Goal: Information Seeking & Learning: Learn about a topic

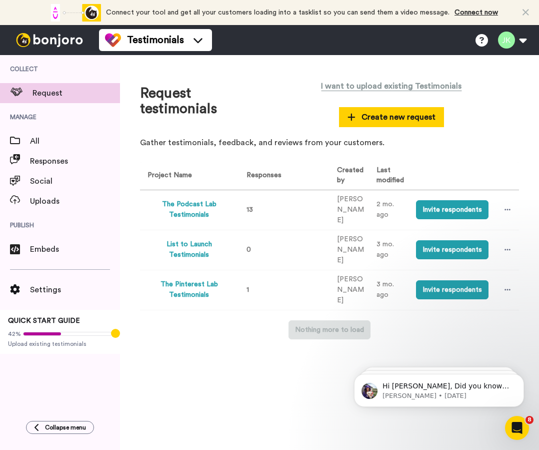
click at [191, 206] on button "The Podcast Lab Testimonials" at bounding box center [190, 209] width 84 height 21
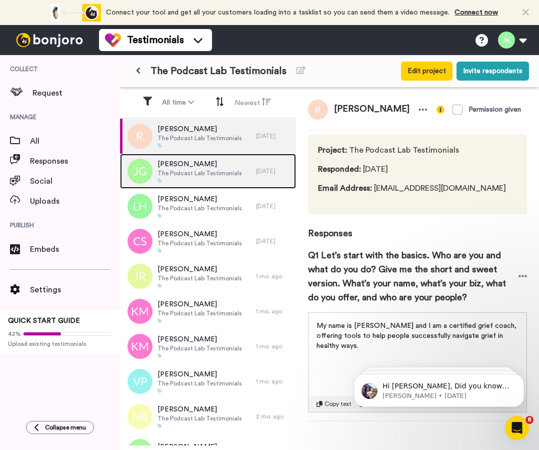
click at [248, 170] on div "[PERSON_NAME] The Podcast Lab Testimonials" at bounding box center [188, 171] width 136 height 35
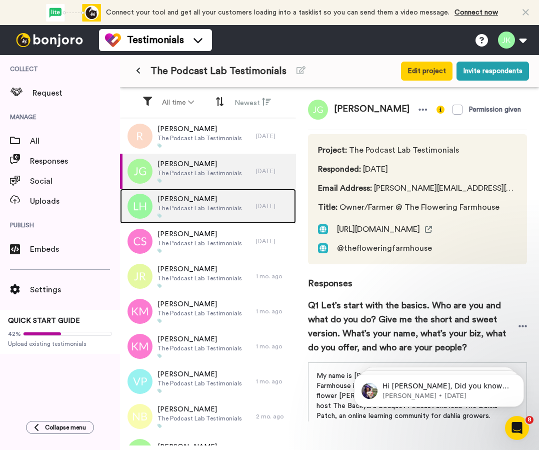
click at [223, 193] on div "[PERSON_NAME] The Podcast Lab Testimonials" at bounding box center [188, 206] width 136 height 35
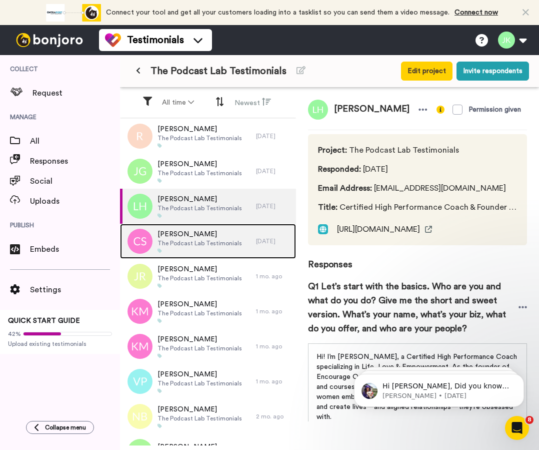
click at [223, 227] on div "[PERSON_NAME] The Podcast Lab Testimonials" at bounding box center [188, 241] width 136 height 35
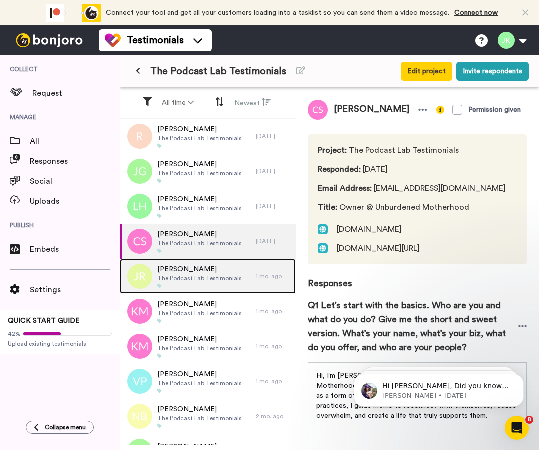
click at [217, 266] on span "[PERSON_NAME]" at bounding box center [200, 269] width 85 height 10
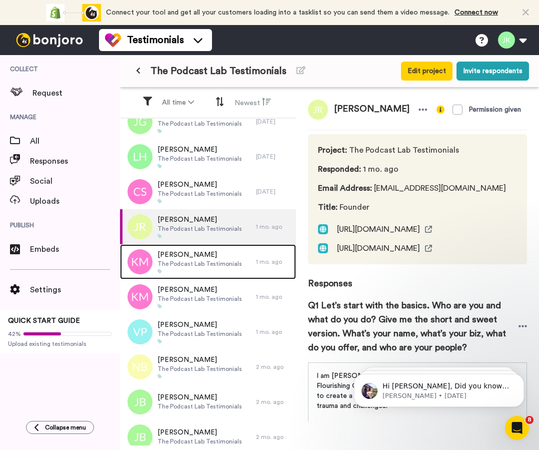
click at [217, 266] on span "The Podcast Lab Testimonials" at bounding box center [200, 264] width 85 height 8
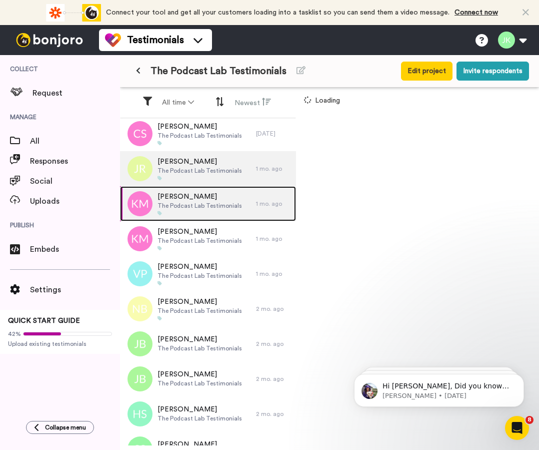
scroll to position [112, 0]
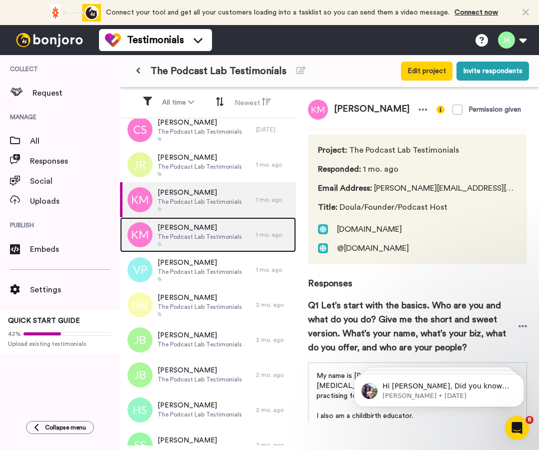
click at [211, 235] on span "The Podcast Lab Testimonials" at bounding box center [200, 237] width 85 height 8
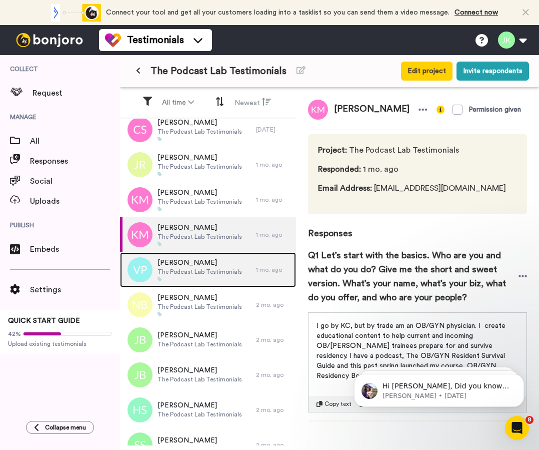
click at [209, 270] on span "The Podcast Lab Testimonials" at bounding box center [200, 272] width 85 height 8
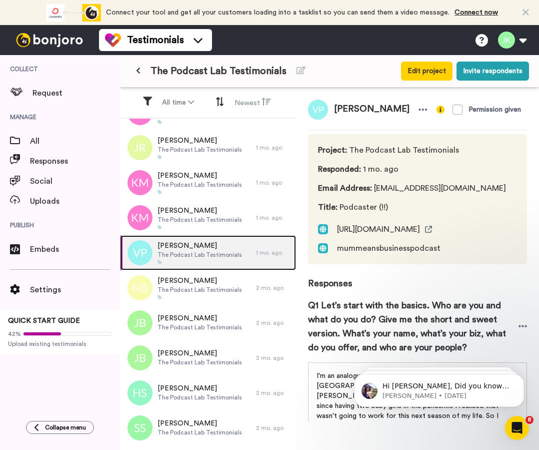
scroll to position [128, 0]
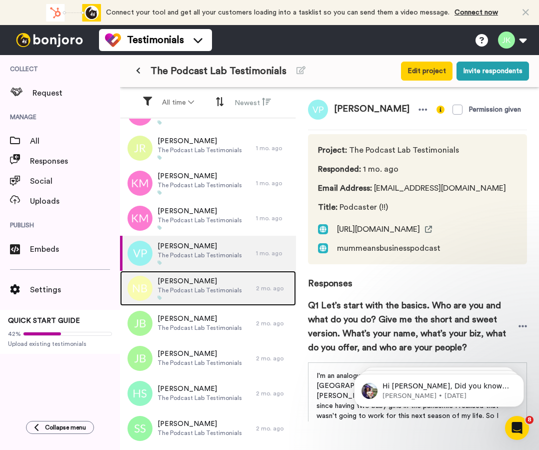
click at [206, 279] on span "[PERSON_NAME]" at bounding box center [200, 281] width 85 height 10
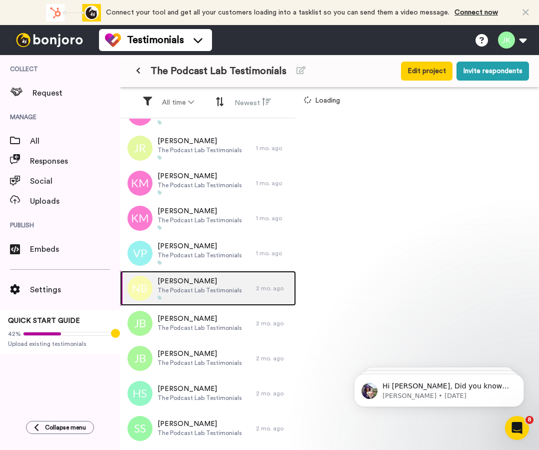
scroll to position [129, 0]
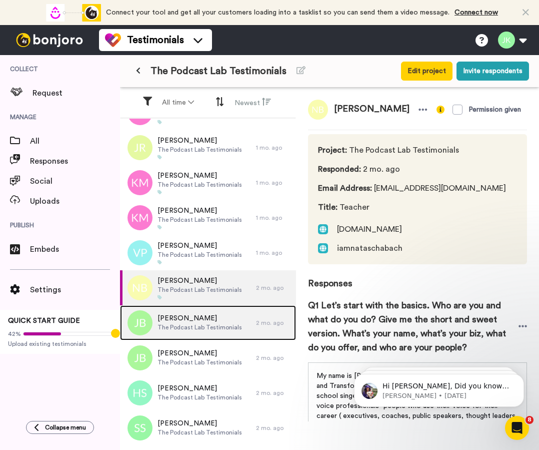
click at [205, 324] on span "The Podcast Lab Testimonials" at bounding box center [200, 327] width 85 height 8
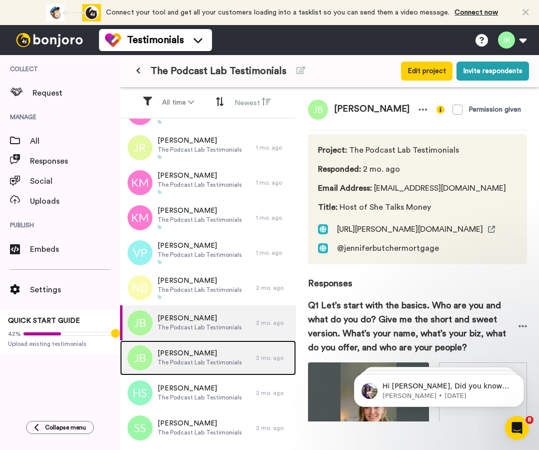
click at [189, 349] on span "[PERSON_NAME]" at bounding box center [200, 353] width 85 height 10
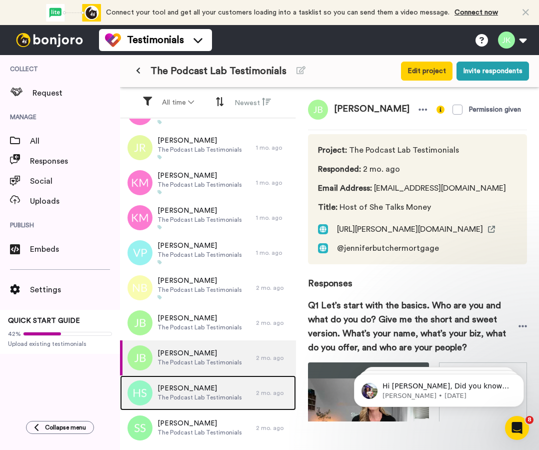
click at [197, 397] on span "The Podcast Lab Testimonials" at bounding box center [200, 397] width 85 height 8
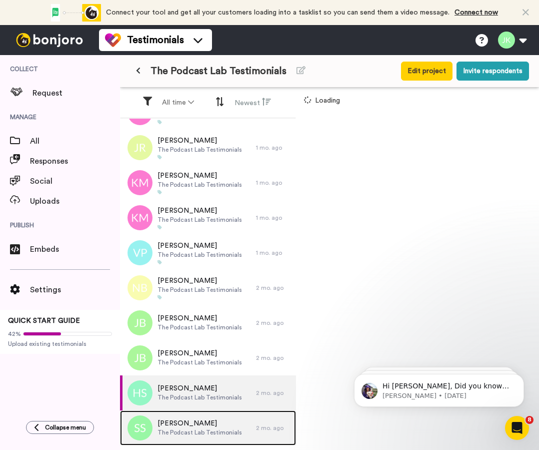
click at [197, 423] on span "[PERSON_NAME]" at bounding box center [200, 423] width 85 height 10
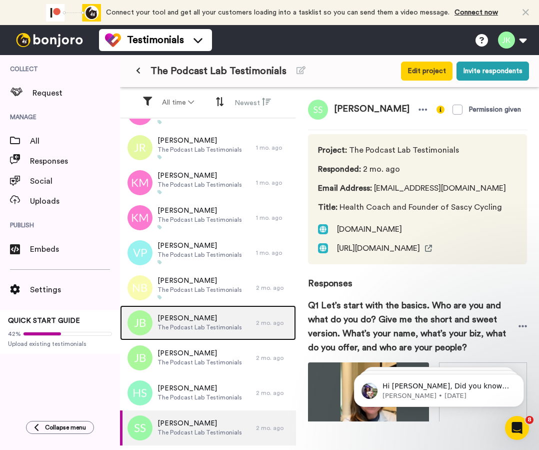
click at [209, 331] on span "The Podcast Lab Testimonials" at bounding box center [200, 327] width 85 height 8
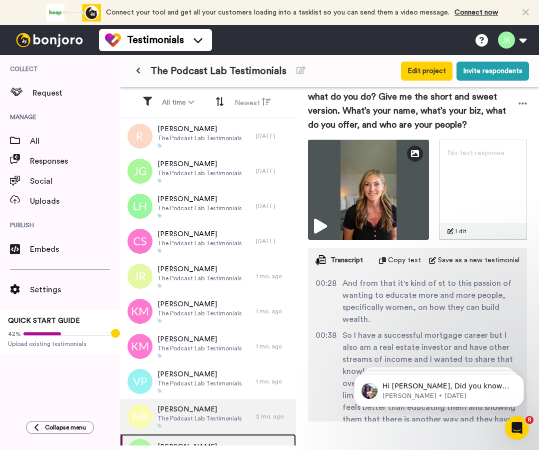
scroll to position [129, 0]
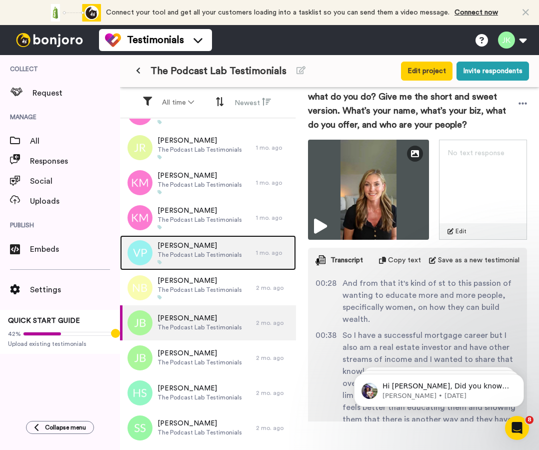
click at [224, 258] on span "The Podcast Lab Testimonials" at bounding box center [200, 255] width 85 height 8
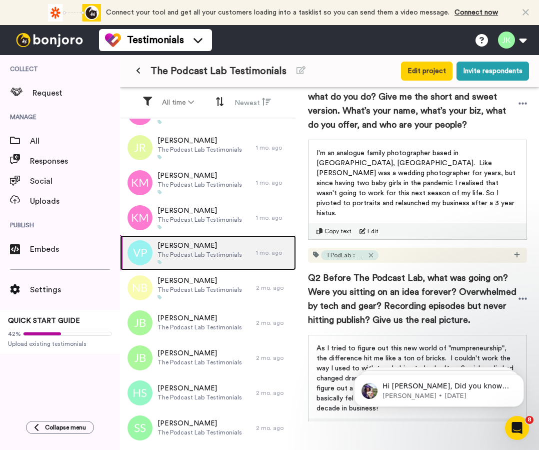
scroll to position [235, 0]
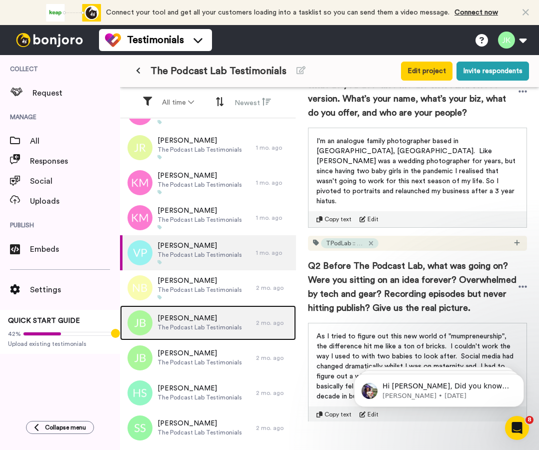
click at [208, 318] on span "[PERSON_NAME]" at bounding box center [200, 318] width 85 height 10
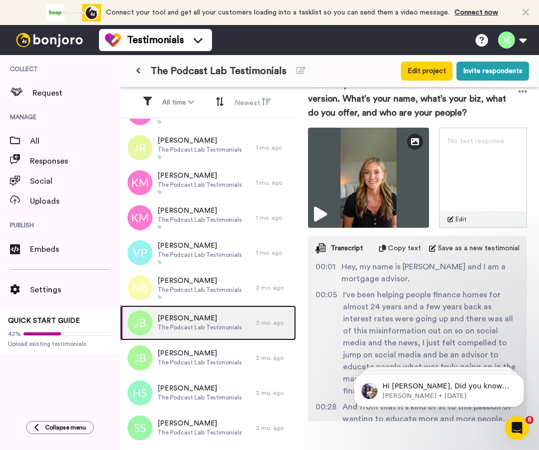
scroll to position [223, 0]
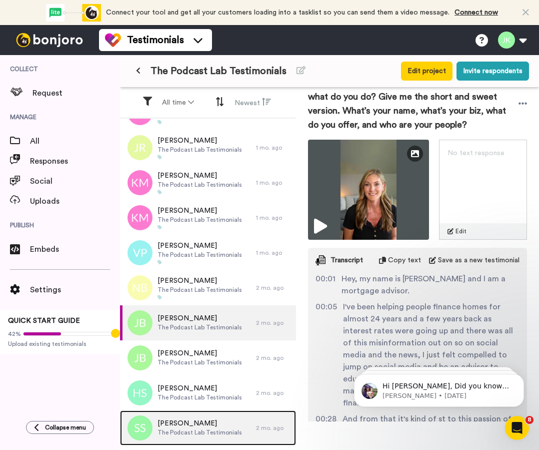
click at [202, 422] on span "[PERSON_NAME]" at bounding box center [200, 423] width 85 height 10
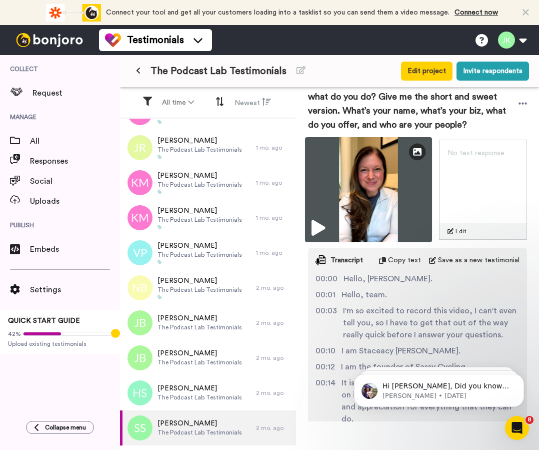
click at [362, 211] on img at bounding box center [368, 189] width 127 height 105
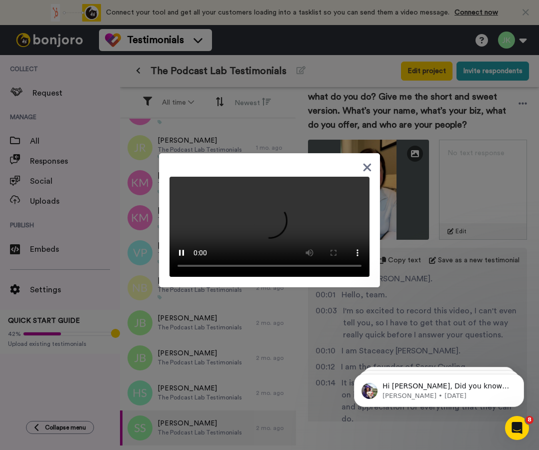
click at [352, 381] on body "Hi [PERSON_NAME], Did you know that your Bonjoro subscription includes a free H…" at bounding box center [439, 388] width 192 height 62
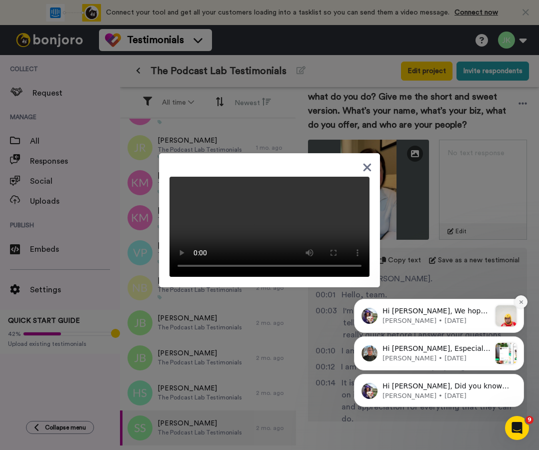
click at [519, 302] on icon "Dismiss notification" at bounding box center [522, 302] width 6 height 6
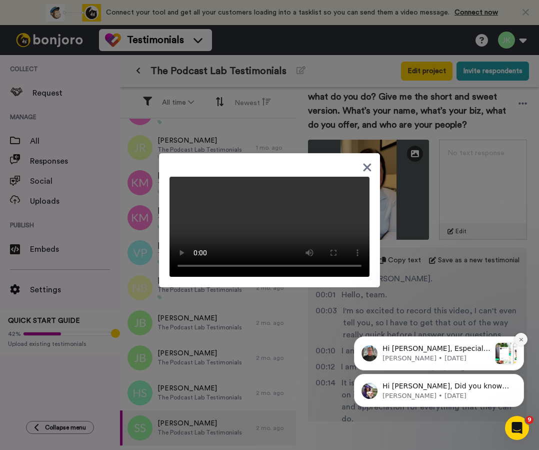
click at [519, 340] on icon "Dismiss notification" at bounding box center [522, 340] width 6 height 6
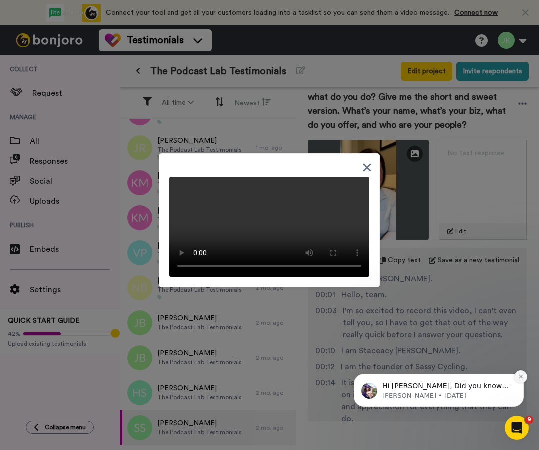
click at [519, 379] on icon "Dismiss notification" at bounding box center [522, 377] width 6 height 6
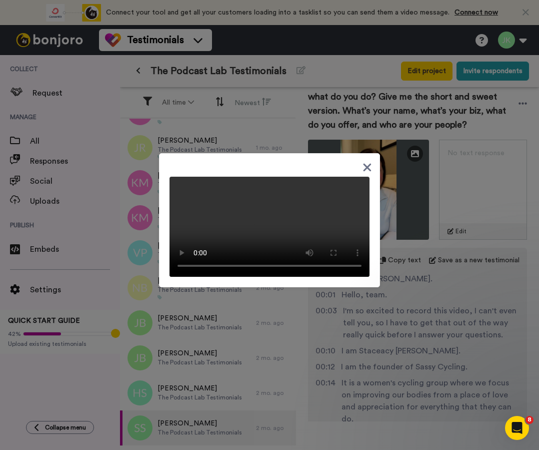
click at [473, 278] on div at bounding box center [269, 225] width 539 height 450
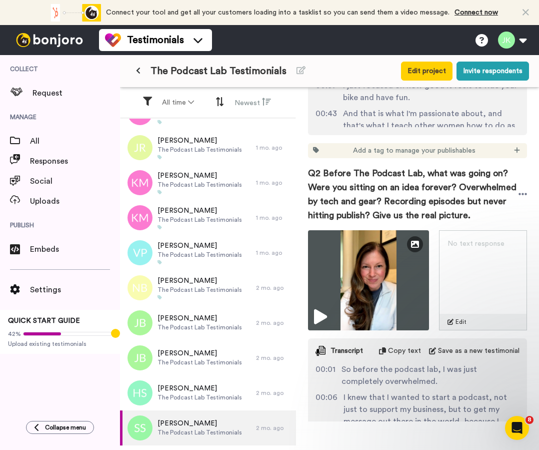
scroll to position [537, 0]
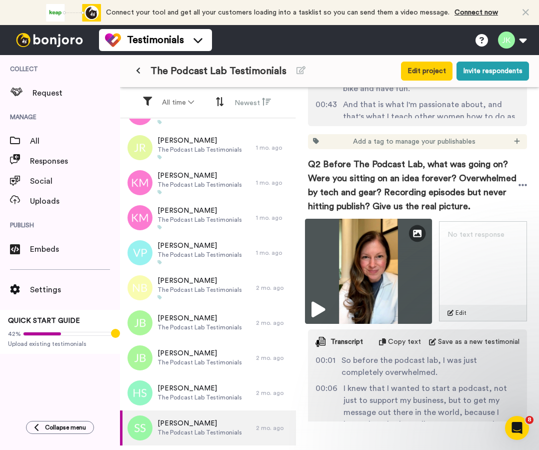
click at [397, 266] on img at bounding box center [368, 271] width 127 height 105
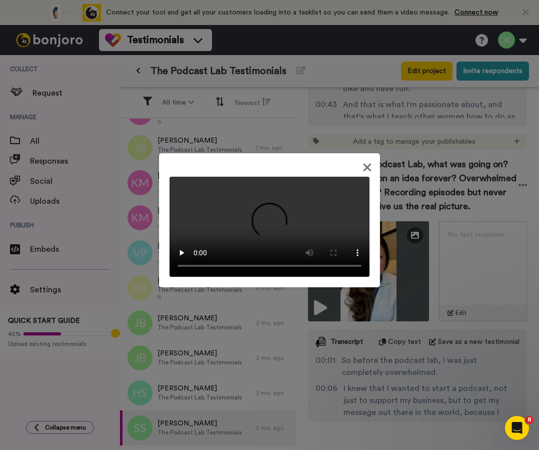
click at [349, 207] on video at bounding box center [270, 227] width 200 height 100
click at [358, 239] on video at bounding box center [270, 227] width 200 height 100
click at [426, 275] on div at bounding box center [269, 225] width 539 height 450
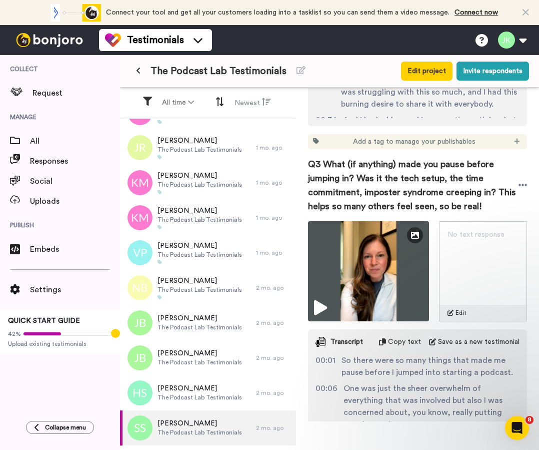
scroll to position [939, 0]
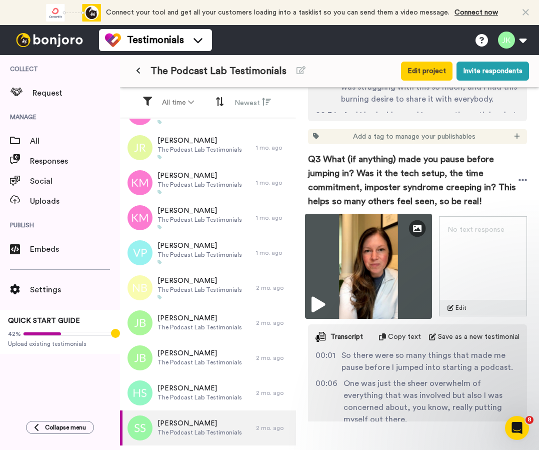
click at [404, 280] on img at bounding box center [368, 266] width 127 height 105
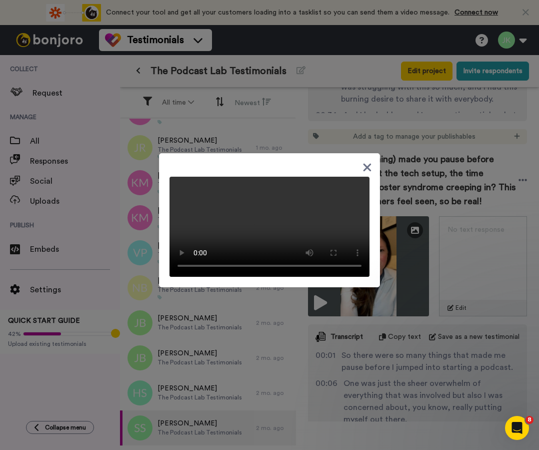
click at [414, 362] on div at bounding box center [269, 225] width 539 height 450
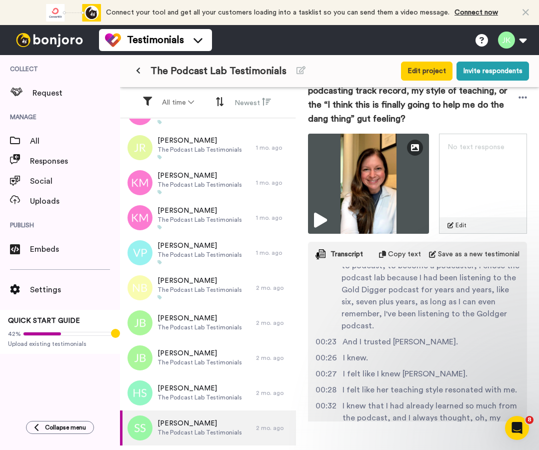
scroll to position [27, 0]
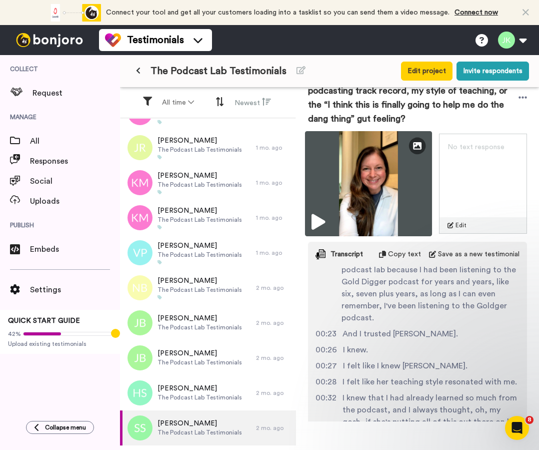
click at [404, 196] on img at bounding box center [368, 183] width 127 height 105
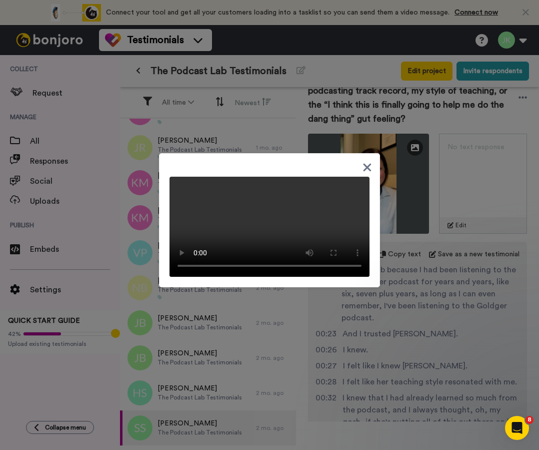
click at [329, 187] on div at bounding box center [270, 223] width 200 height 108
click at [422, 327] on div at bounding box center [269, 225] width 539 height 450
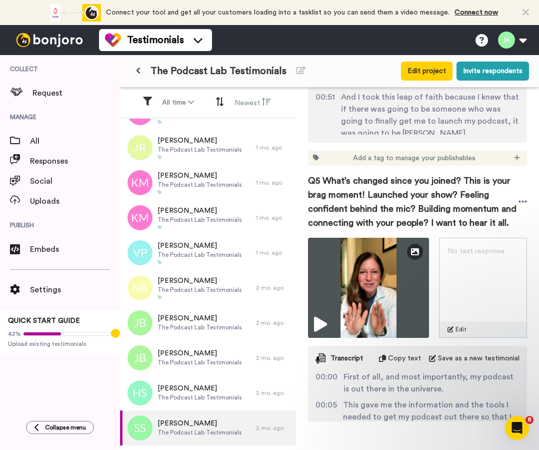
scroll to position [1837, 0]
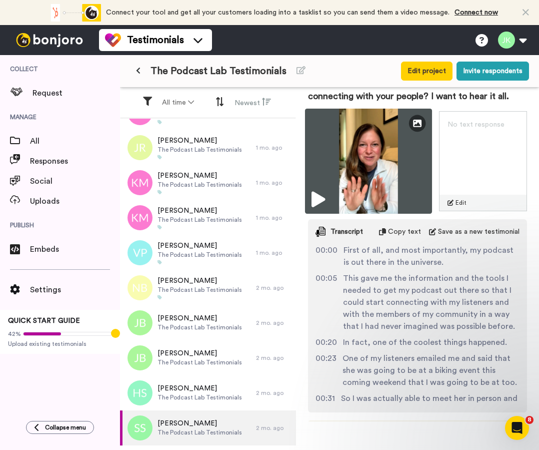
click at [404, 185] on img at bounding box center [368, 161] width 127 height 105
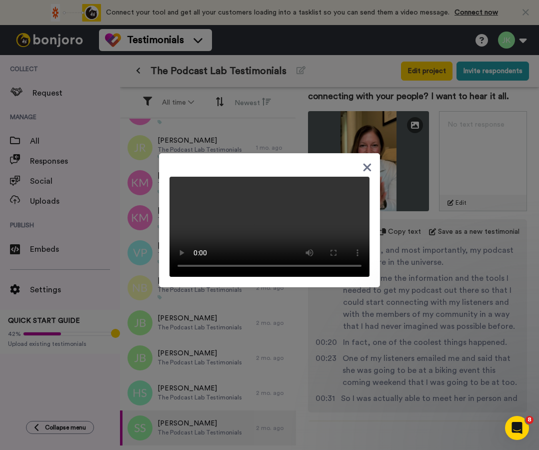
click at [416, 305] on div at bounding box center [269, 225] width 539 height 450
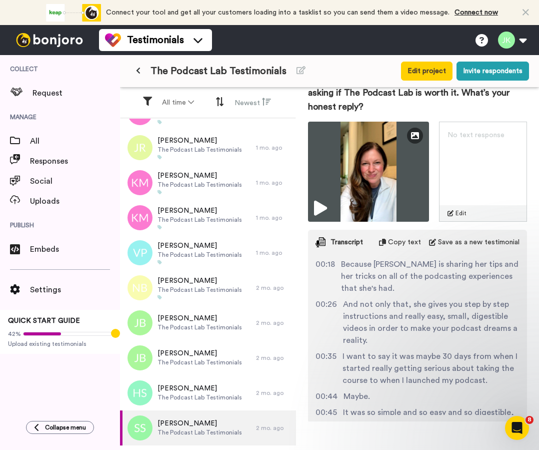
scroll to position [92, 0]
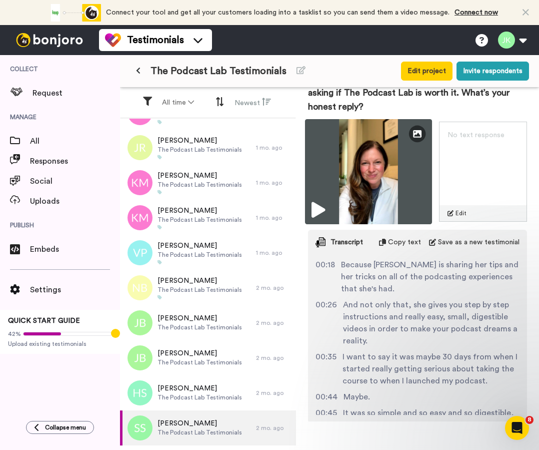
click at [404, 180] on img at bounding box center [368, 171] width 127 height 105
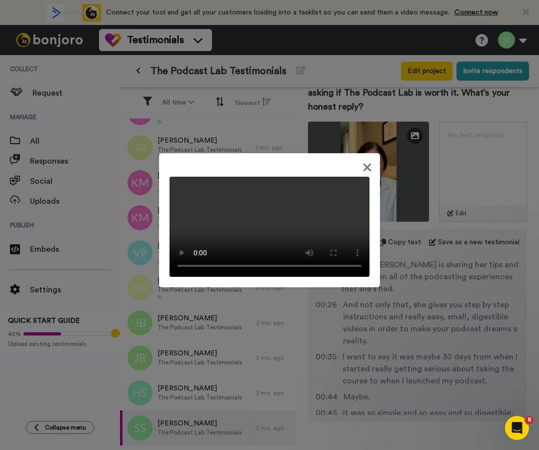
click at [435, 283] on div at bounding box center [269, 225] width 539 height 450
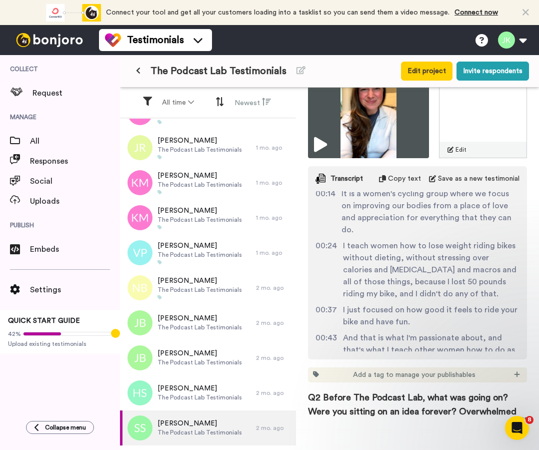
scroll to position [0, 0]
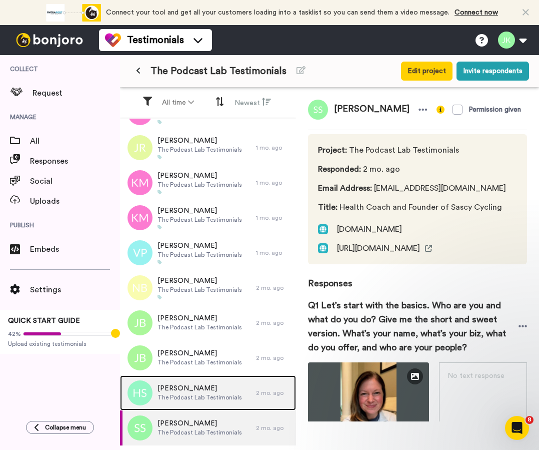
click at [183, 389] on span "[PERSON_NAME]" at bounding box center [200, 388] width 85 height 10
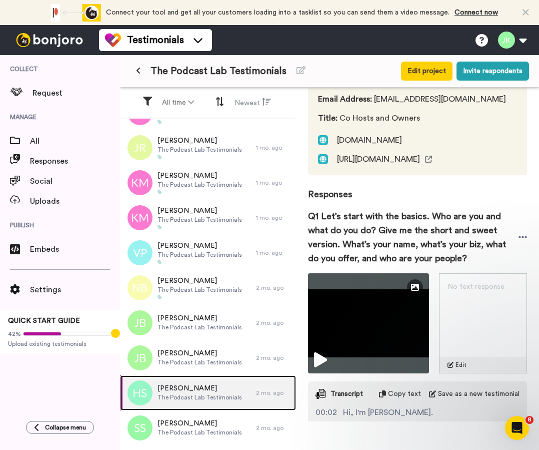
scroll to position [169, 0]
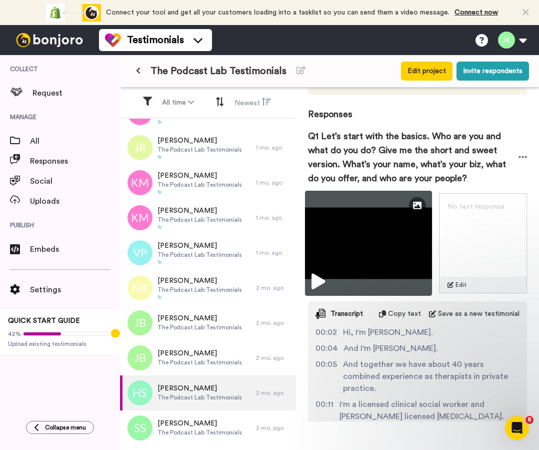
click at [367, 257] on img at bounding box center [368, 243] width 127 height 105
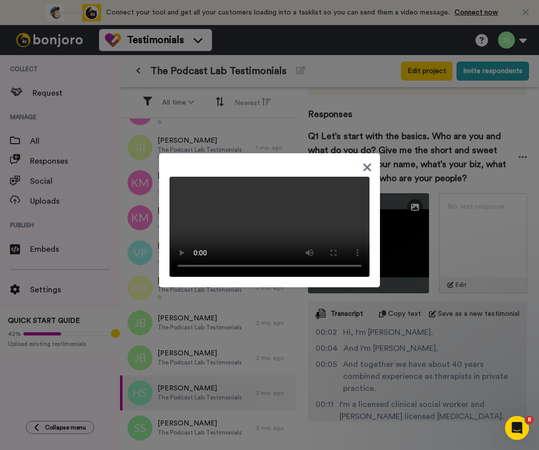
click at [330, 206] on video at bounding box center [270, 227] width 200 height 100
click at [359, 353] on div at bounding box center [269, 225] width 539 height 450
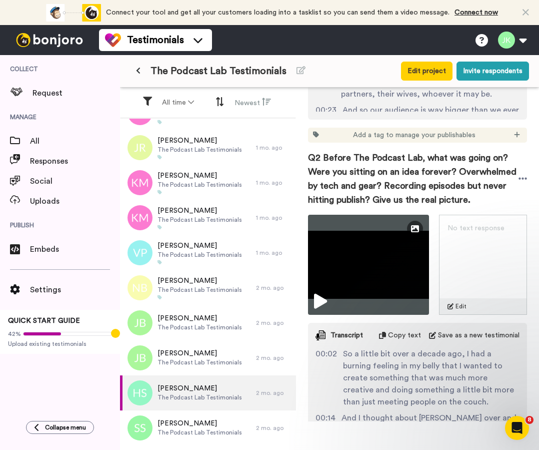
scroll to position [550, 0]
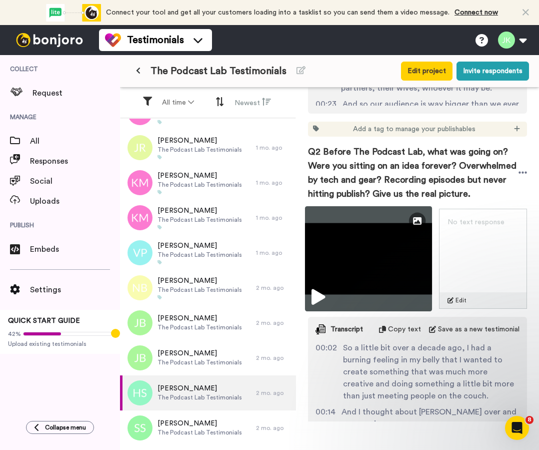
click at [419, 302] on img at bounding box center [368, 258] width 127 height 105
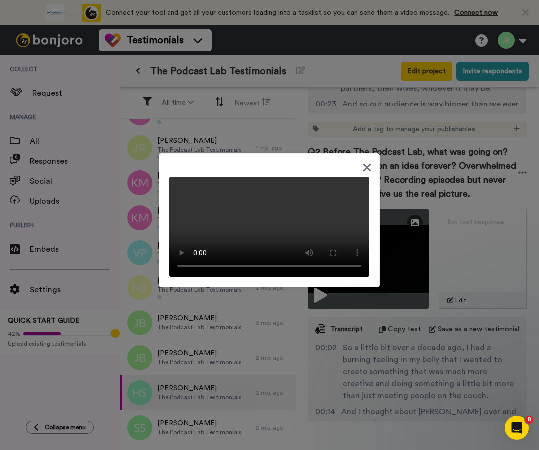
click at [464, 368] on div at bounding box center [269, 225] width 539 height 450
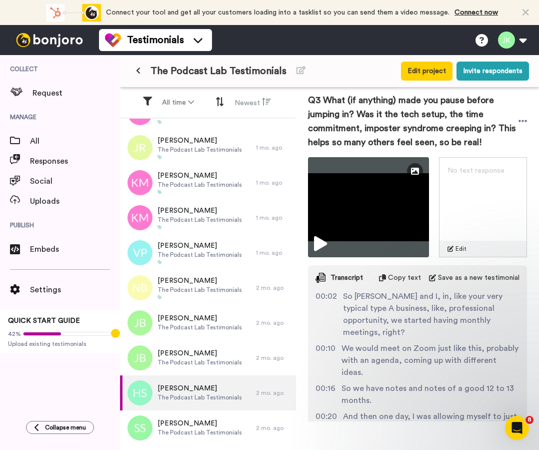
scroll to position [5, 0]
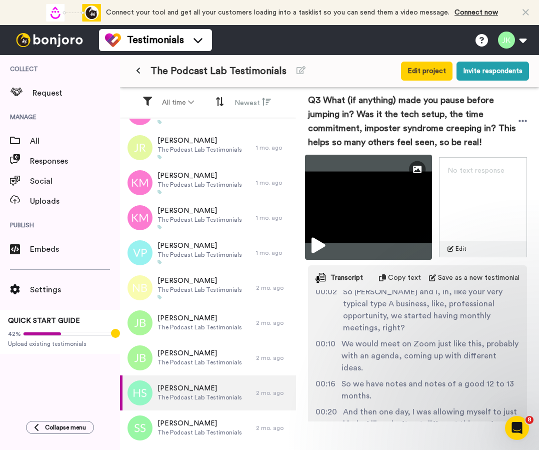
click at [419, 252] on img at bounding box center [368, 207] width 127 height 105
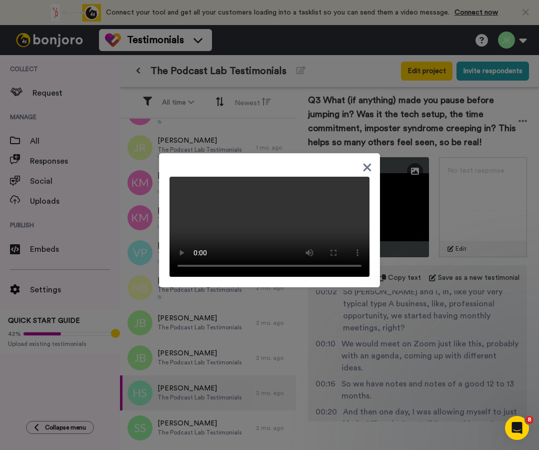
click at [415, 372] on div at bounding box center [269, 225] width 539 height 450
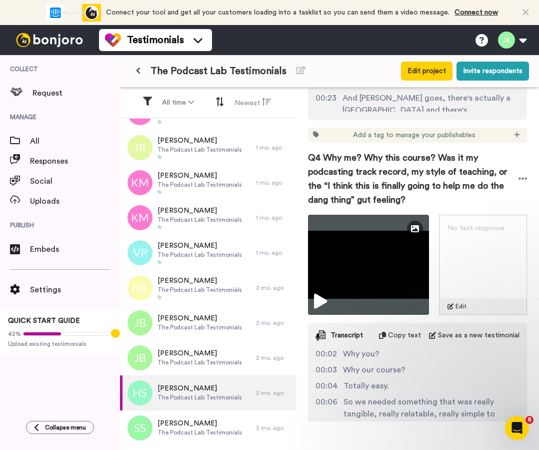
scroll to position [1342, 0]
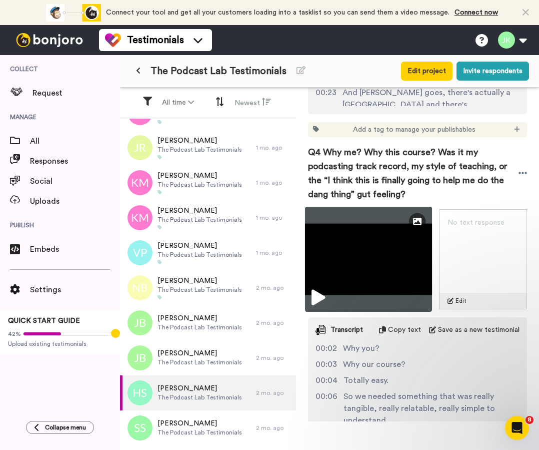
click at [389, 268] on img at bounding box center [368, 259] width 127 height 105
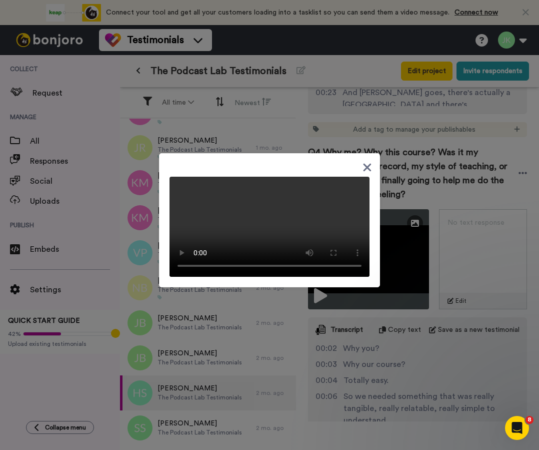
click at [393, 366] on div at bounding box center [269, 225] width 539 height 450
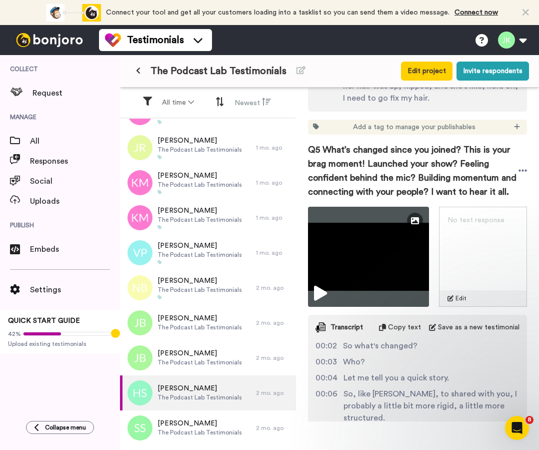
scroll to position [1762, 0]
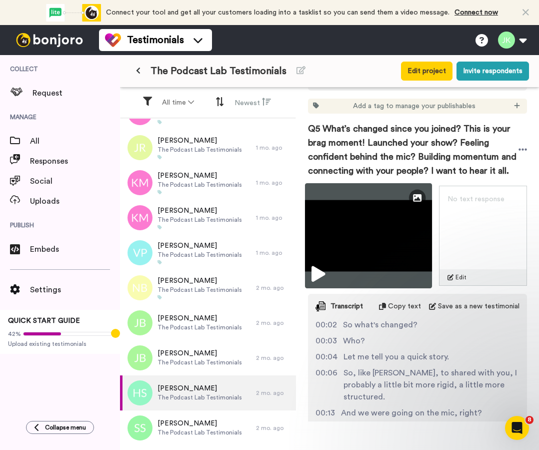
click at [418, 278] on img at bounding box center [368, 235] width 127 height 105
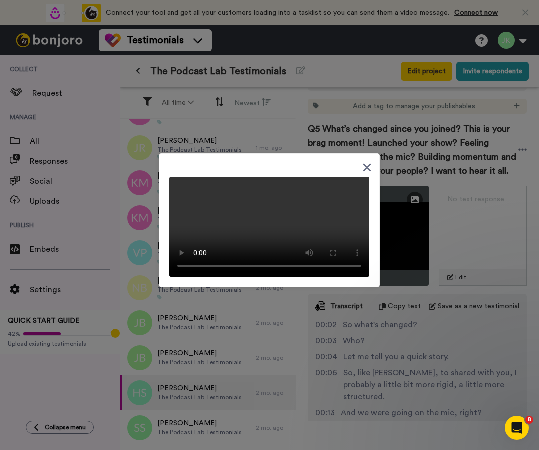
click at [374, 346] on div at bounding box center [269, 225] width 539 height 450
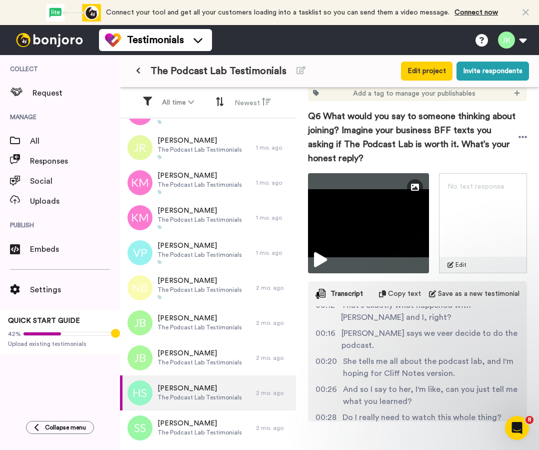
scroll to position [62, 0]
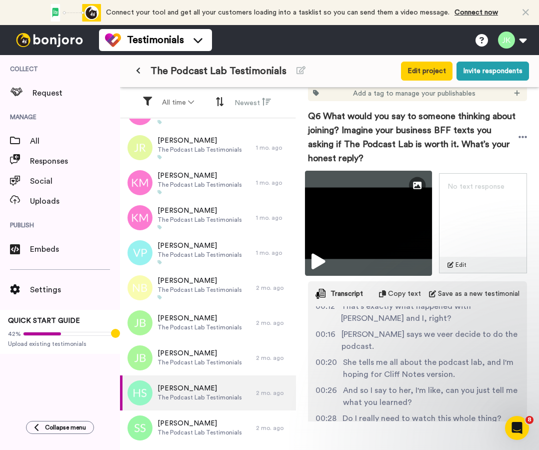
click at [391, 254] on img at bounding box center [368, 223] width 127 height 105
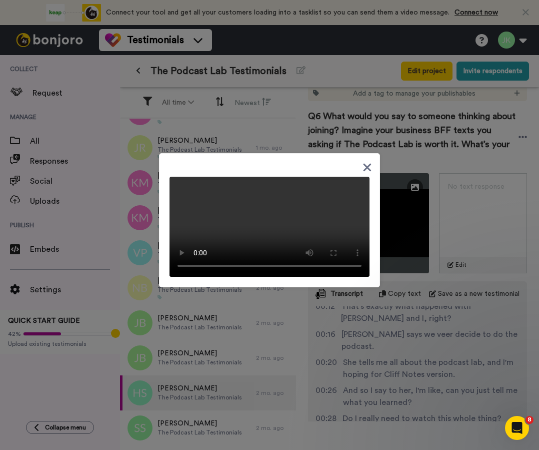
click at [360, 353] on div at bounding box center [269, 225] width 539 height 450
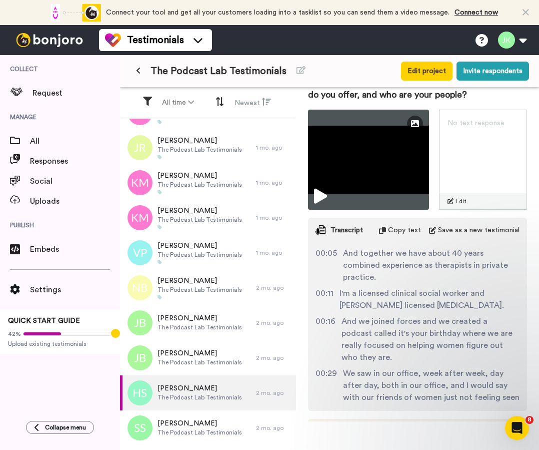
scroll to position [0, 0]
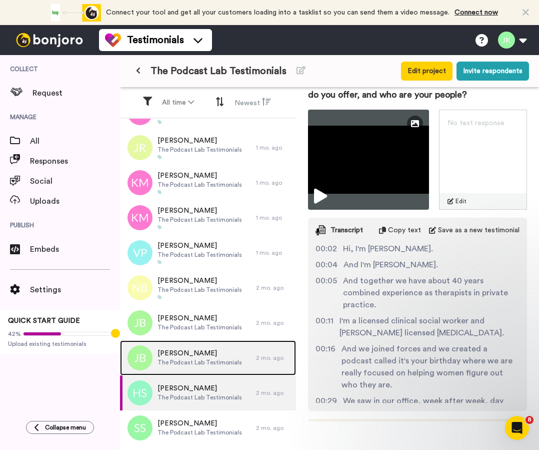
click at [189, 350] on span "[PERSON_NAME]" at bounding box center [200, 353] width 85 height 10
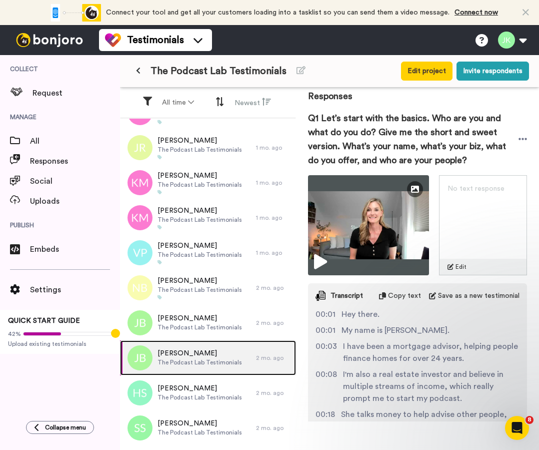
scroll to position [190, 0]
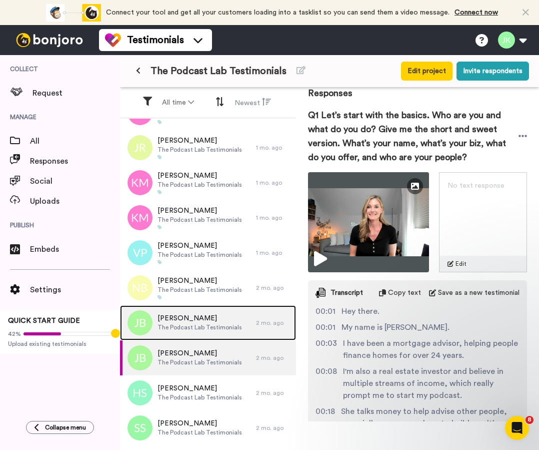
click at [219, 324] on span "The Podcast Lab Testimonials" at bounding box center [200, 327] width 85 height 8
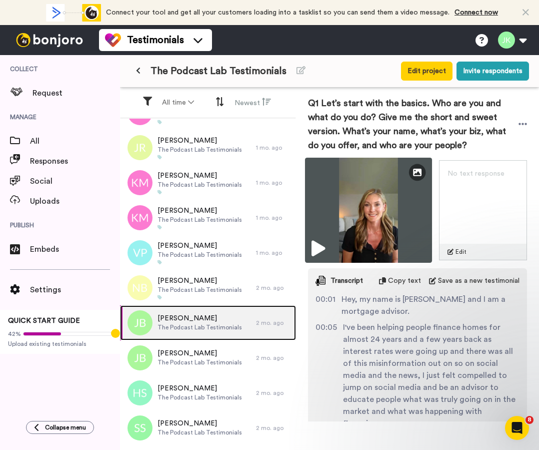
scroll to position [140, 0]
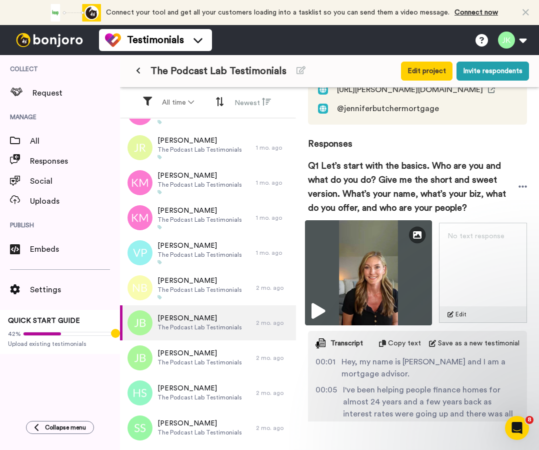
click at [394, 275] on img at bounding box center [368, 272] width 127 height 105
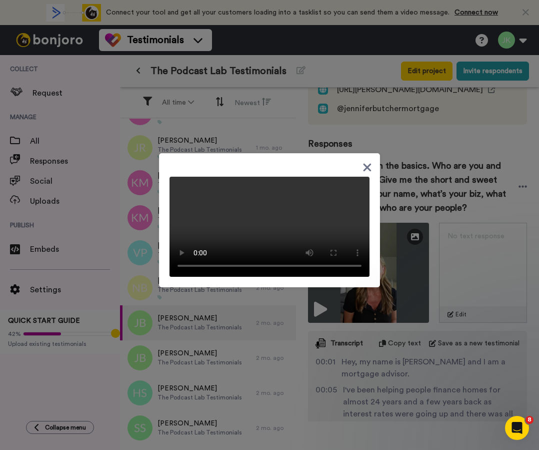
click at [431, 374] on div at bounding box center [269, 225] width 539 height 450
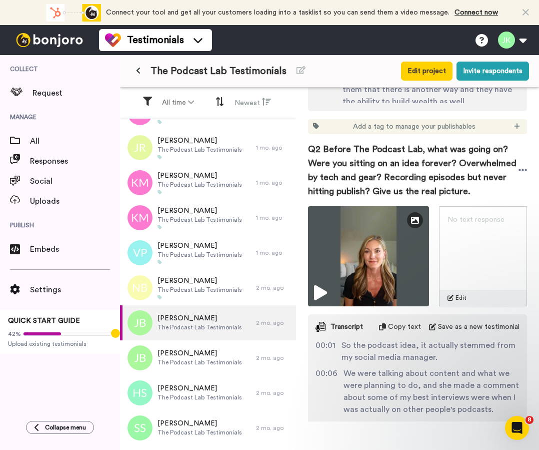
scroll to position [612, 0]
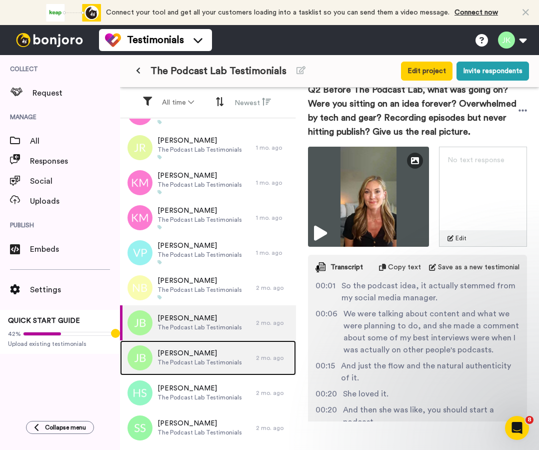
click at [200, 358] on span "[PERSON_NAME]" at bounding box center [200, 353] width 85 height 10
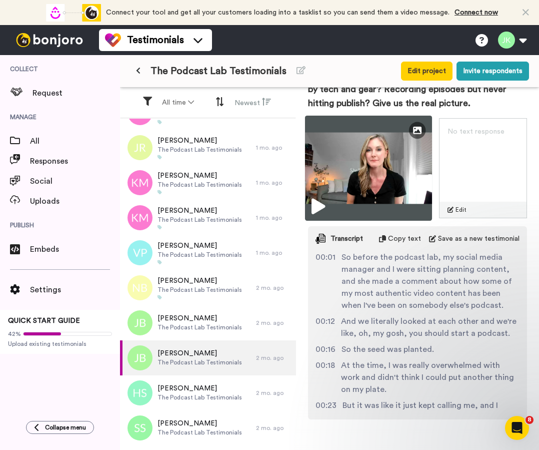
click at [376, 175] on img at bounding box center [368, 168] width 127 height 105
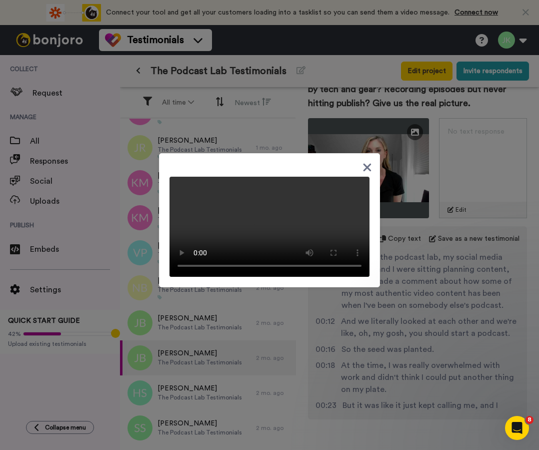
click at [321, 330] on div at bounding box center [269, 225] width 539 height 450
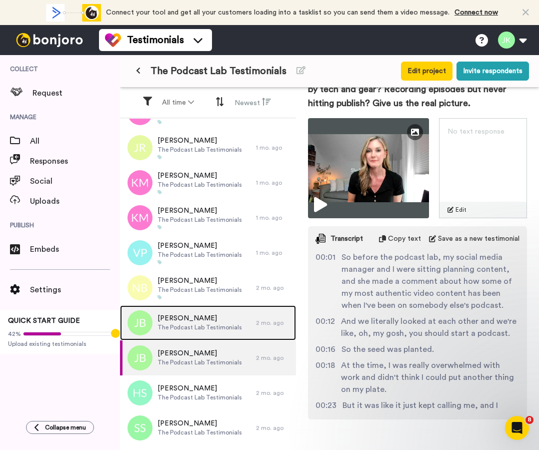
click at [217, 334] on div "[PERSON_NAME] The Podcast Lab Testimonials" at bounding box center [188, 322] width 136 height 35
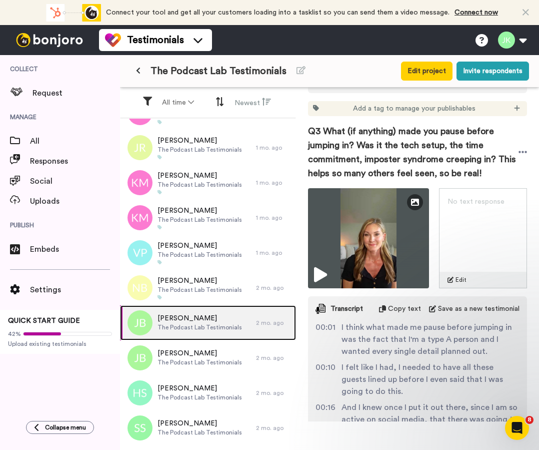
scroll to position [980, 0]
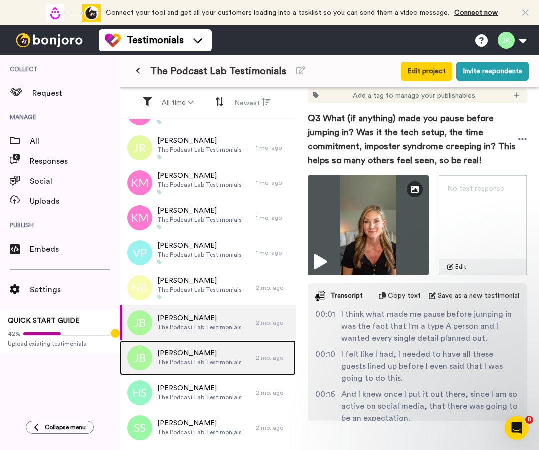
click at [191, 358] on span "[PERSON_NAME]" at bounding box center [200, 353] width 85 height 10
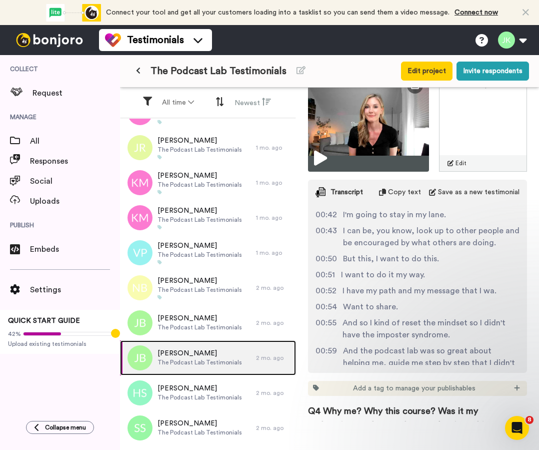
scroll to position [344, 0]
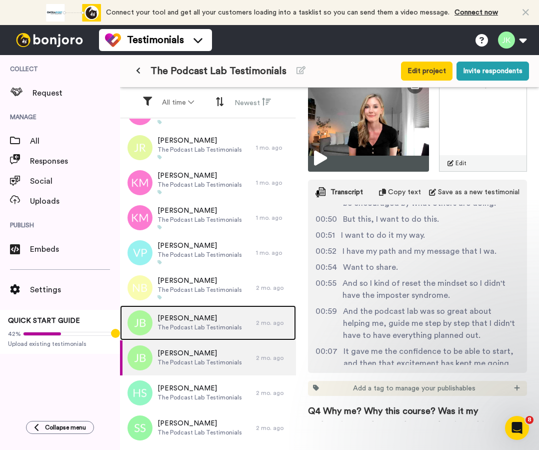
click at [220, 326] on span "The Podcast Lab Testimonials" at bounding box center [200, 327] width 85 height 8
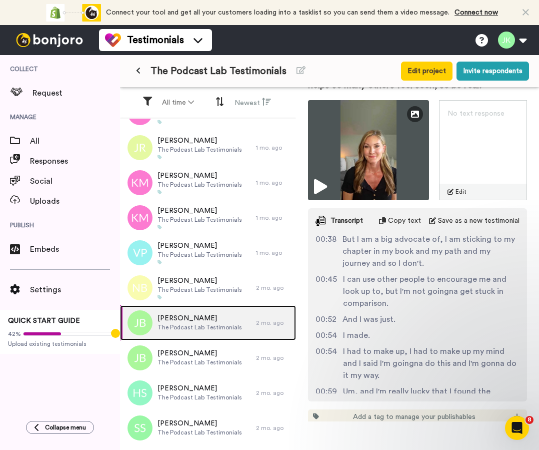
scroll to position [320, 0]
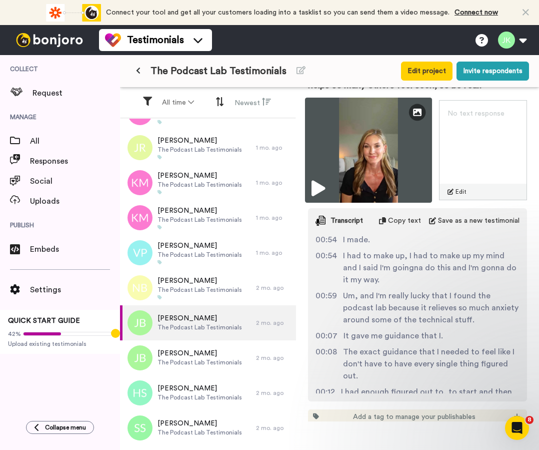
click at [385, 173] on img at bounding box center [368, 150] width 127 height 105
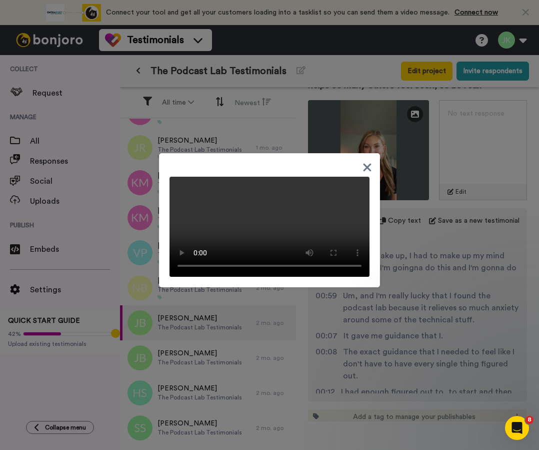
click at [435, 296] on div at bounding box center [269, 225] width 539 height 450
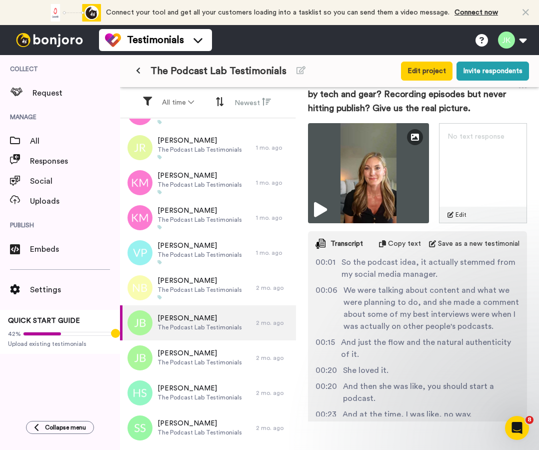
scroll to position [627, 0]
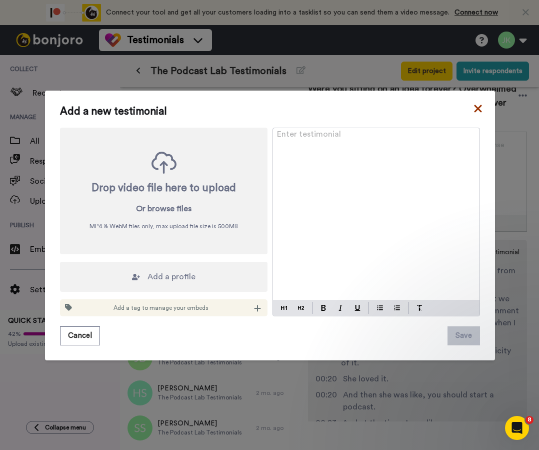
click at [477, 109] on icon at bounding box center [478, 109] width 8 height 8
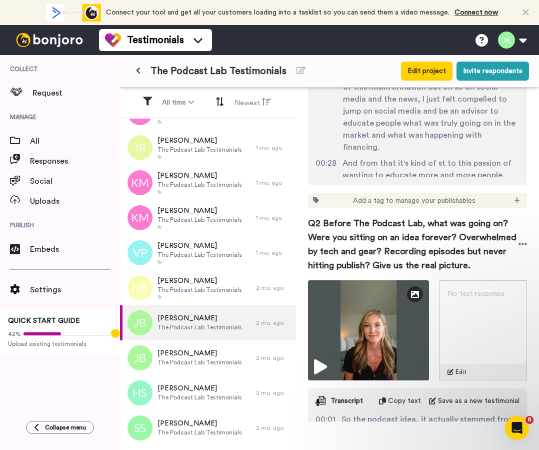
scroll to position [615, 0]
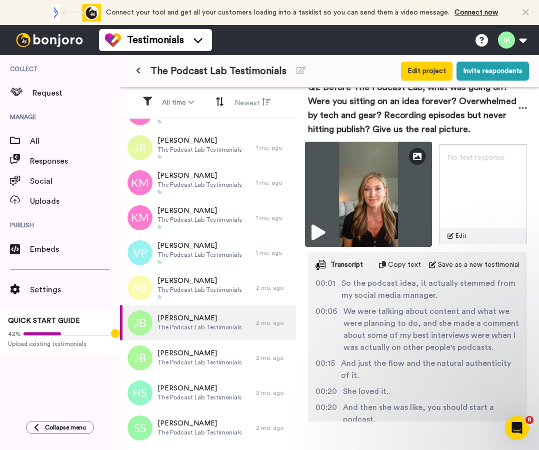
click at [383, 205] on img at bounding box center [368, 194] width 127 height 105
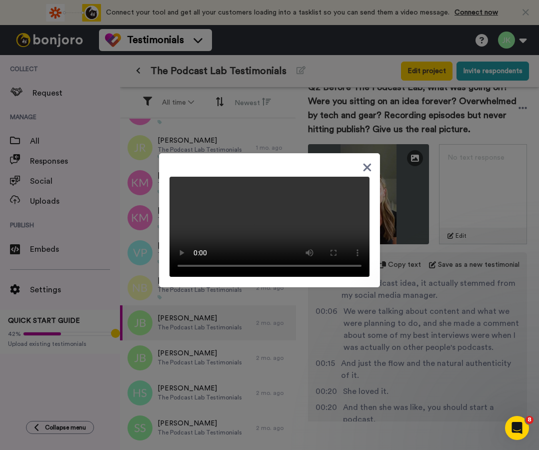
click at [404, 363] on div at bounding box center [269, 225] width 539 height 450
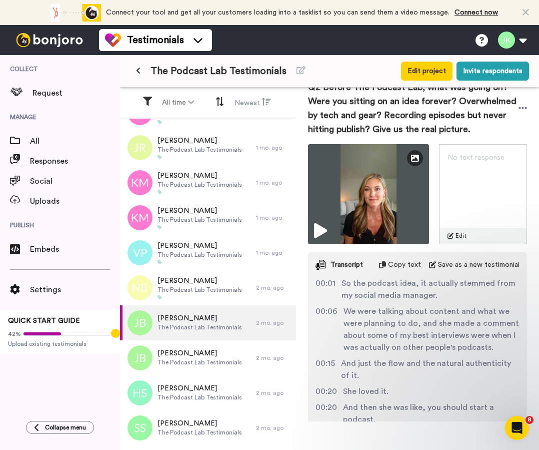
click at [431, 364] on span "And just the flow and the natural authenticity of it." at bounding box center [430, 369] width 179 height 24
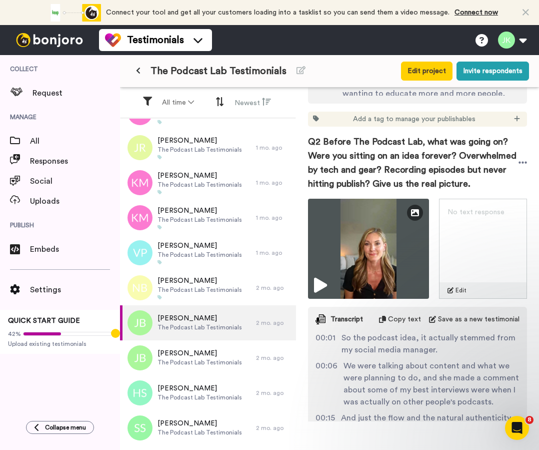
scroll to position [560, 0]
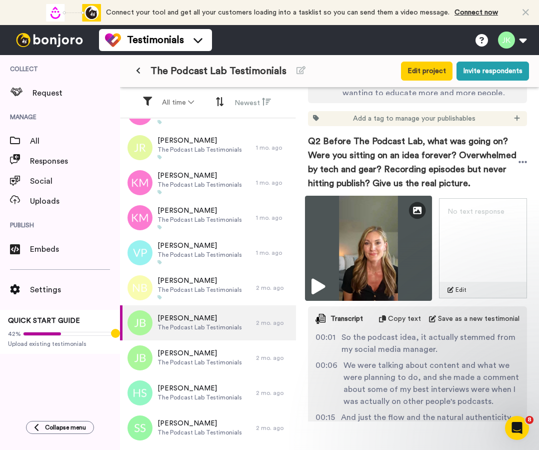
click at [391, 235] on img at bounding box center [368, 248] width 127 height 105
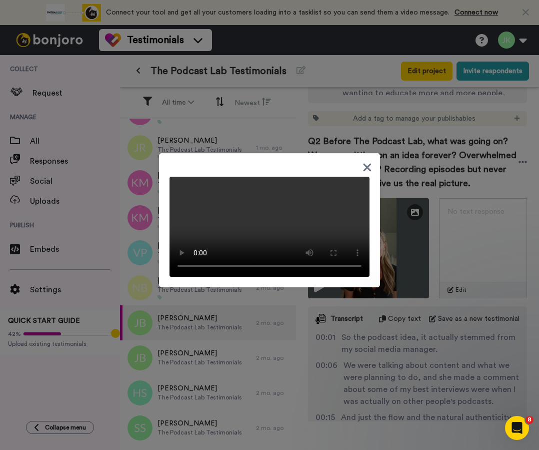
click at [411, 364] on div at bounding box center [269, 225] width 539 height 450
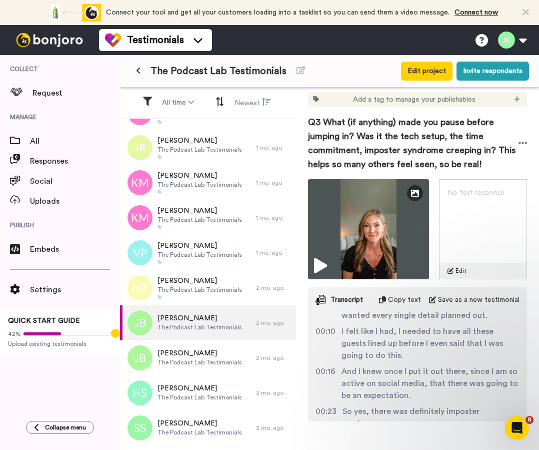
scroll to position [49, 0]
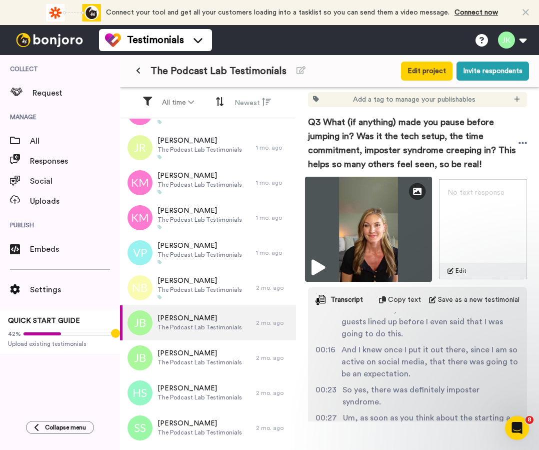
click at [383, 251] on img at bounding box center [368, 229] width 127 height 105
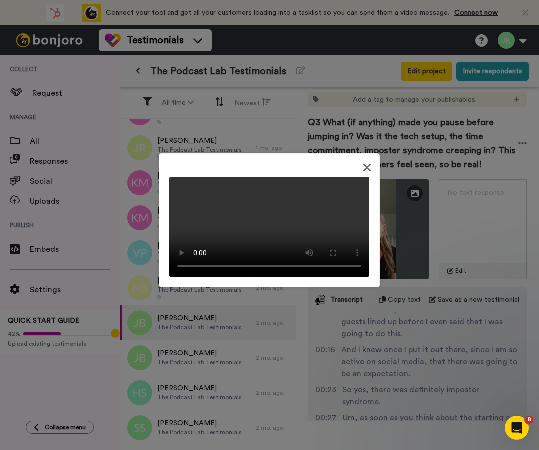
click at [419, 360] on div at bounding box center [269, 225] width 539 height 450
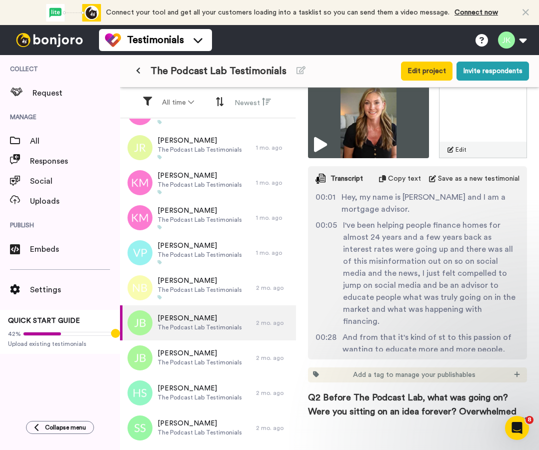
scroll to position [309, 0]
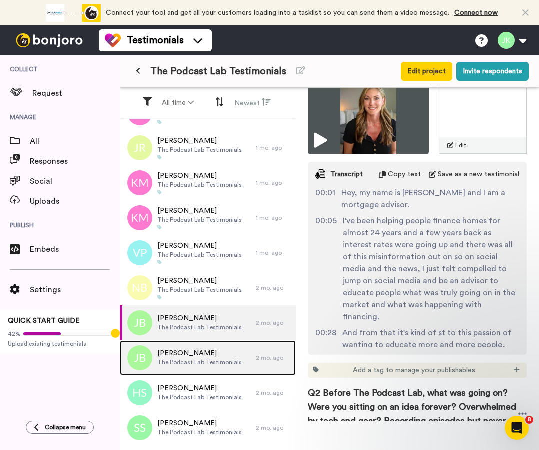
click at [192, 365] on span "The Podcast Lab Testimonials" at bounding box center [200, 362] width 85 height 8
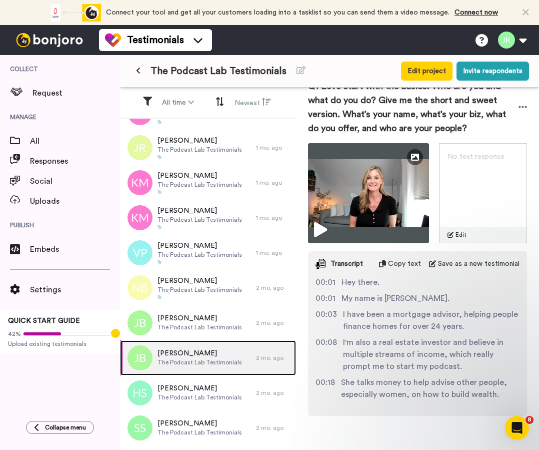
scroll to position [218, 0]
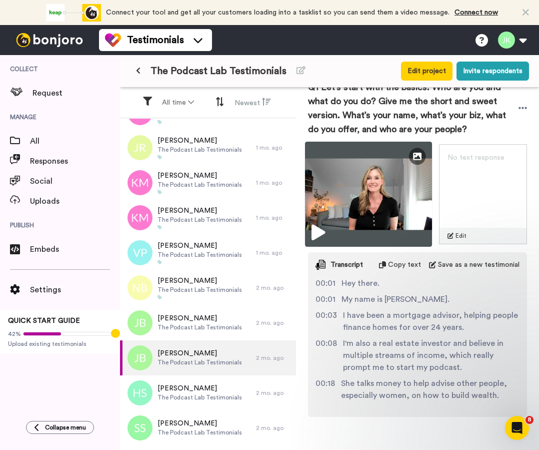
click at [418, 237] on img at bounding box center [368, 194] width 127 height 105
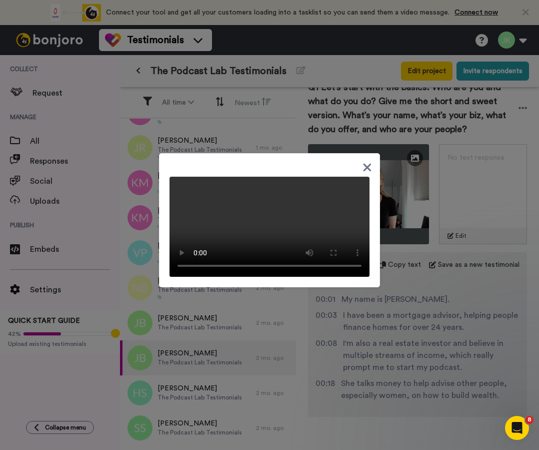
click at [394, 339] on div at bounding box center [269, 225] width 539 height 450
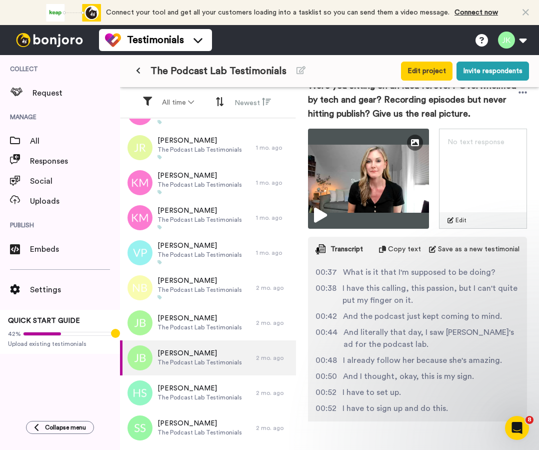
scroll to position [607, 0]
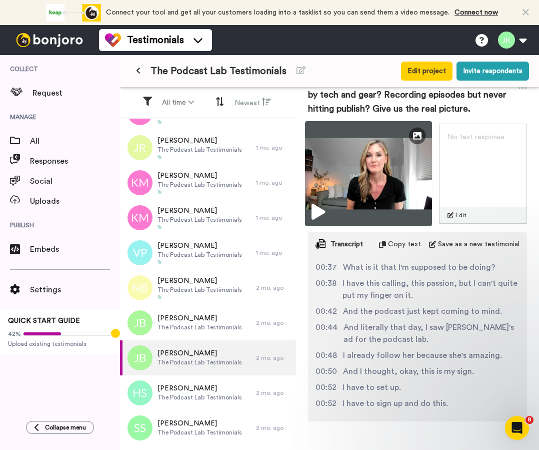
click at [392, 177] on img at bounding box center [368, 173] width 127 height 105
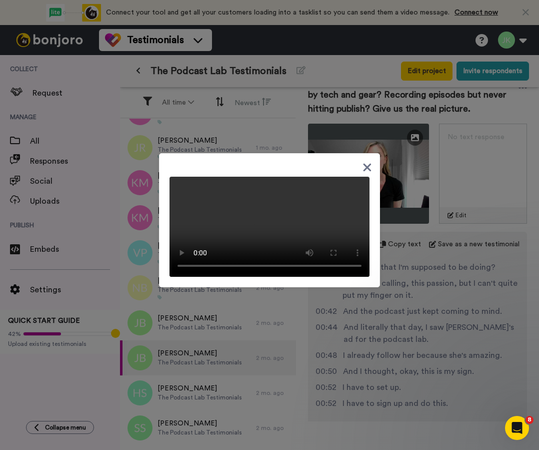
click at [440, 321] on div at bounding box center [269, 225] width 539 height 450
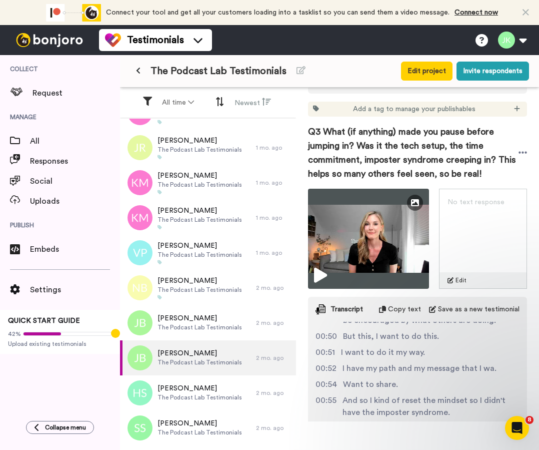
scroll to position [940, 0]
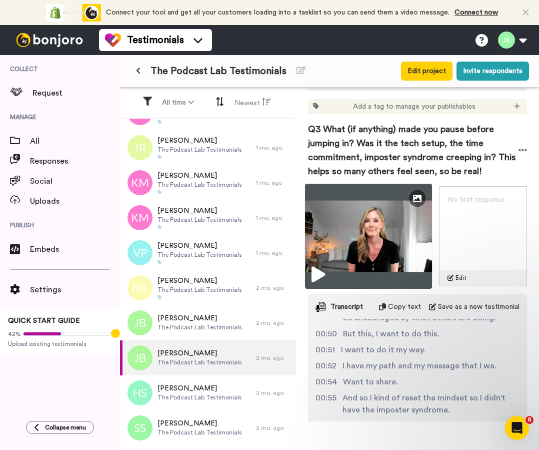
click at [401, 236] on img at bounding box center [368, 236] width 127 height 105
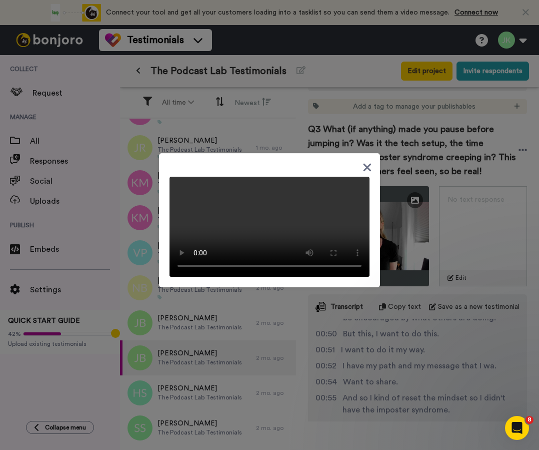
click at [368, 163] on icon at bounding box center [368, 167] width 8 height 8
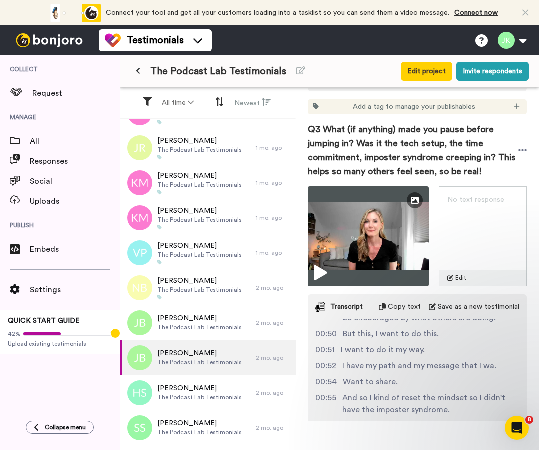
click at [463, 360] on span "I have my path and my message that I wa." at bounding box center [420, 366] width 154 height 12
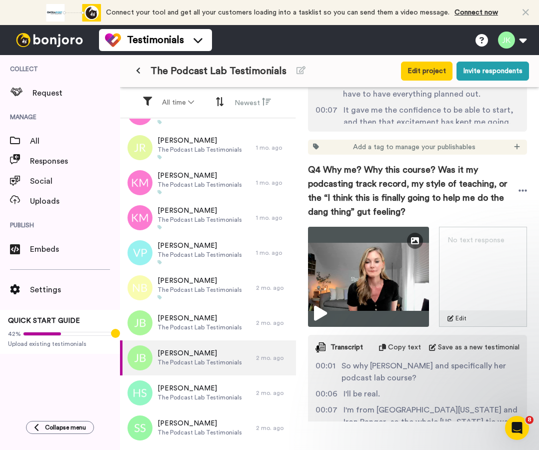
scroll to position [1306, 0]
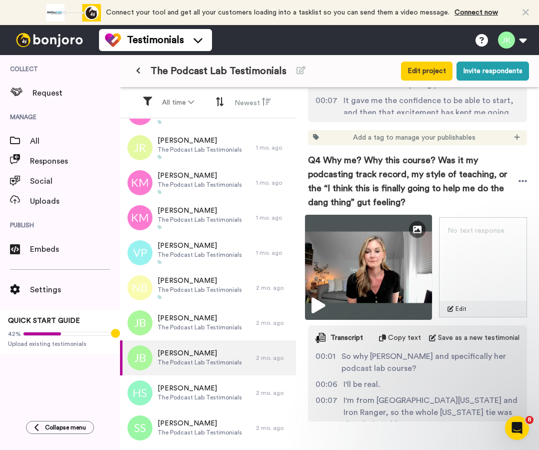
click at [408, 289] on img at bounding box center [368, 267] width 127 height 105
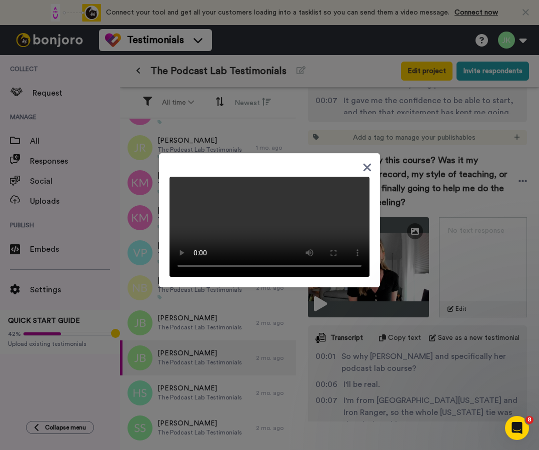
click at [380, 358] on div at bounding box center [269, 225] width 539 height 450
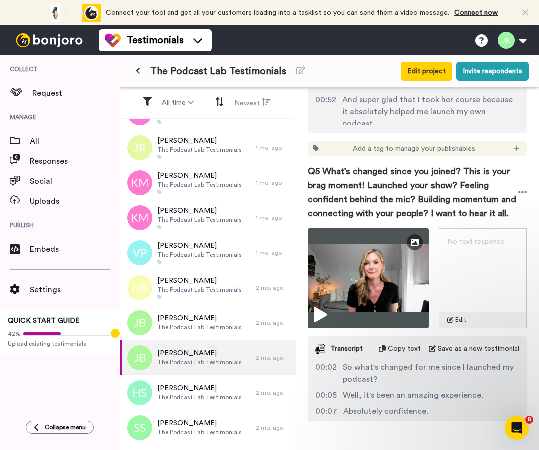
scroll to position [1751, 0]
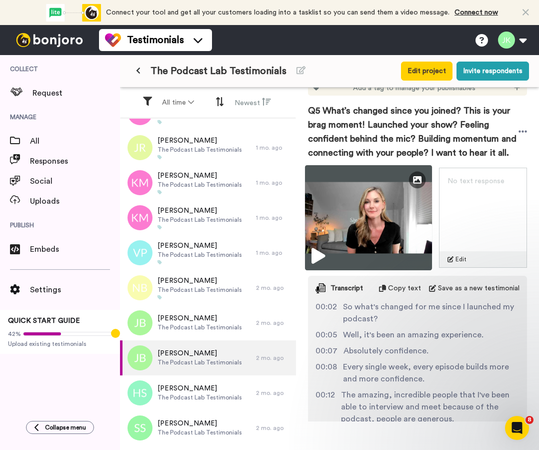
click at [379, 258] on img at bounding box center [368, 217] width 127 height 105
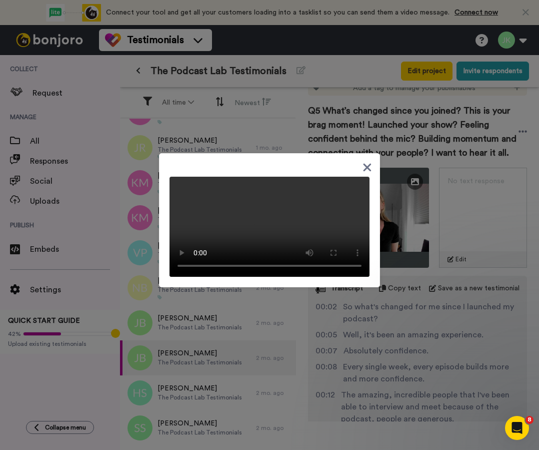
click at [421, 342] on div at bounding box center [269, 225] width 539 height 450
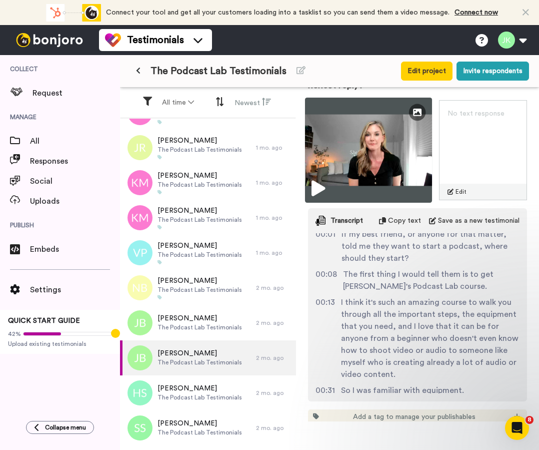
scroll to position [0, 0]
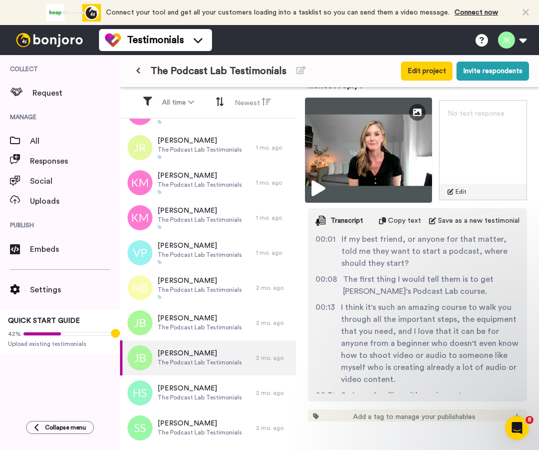
click at [395, 139] on img at bounding box center [368, 150] width 127 height 105
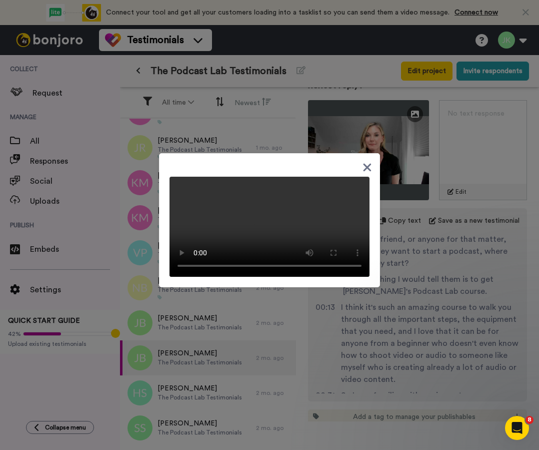
click at [360, 242] on video at bounding box center [270, 227] width 200 height 100
click at [432, 267] on div at bounding box center [269, 225] width 539 height 450
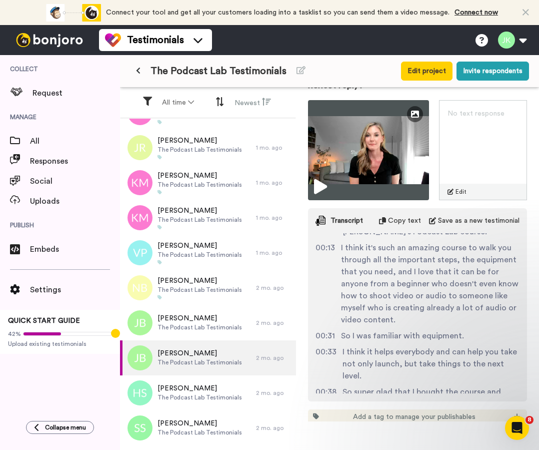
scroll to position [2359, 0]
